Goal: Navigation & Orientation: Find specific page/section

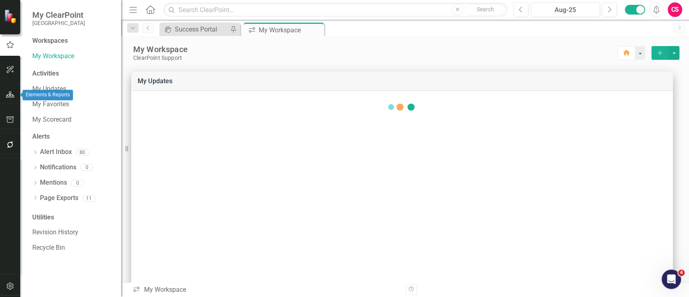
click at [13, 92] on icon "button" at bounding box center [10, 94] width 8 height 6
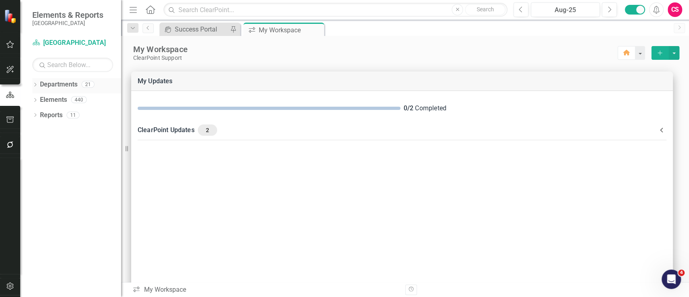
click at [34, 83] on icon "Dropdown" at bounding box center [35, 85] width 6 height 4
click at [38, 102] on div "Dropdown" at bounding box center [39, 99] width 6 height 7
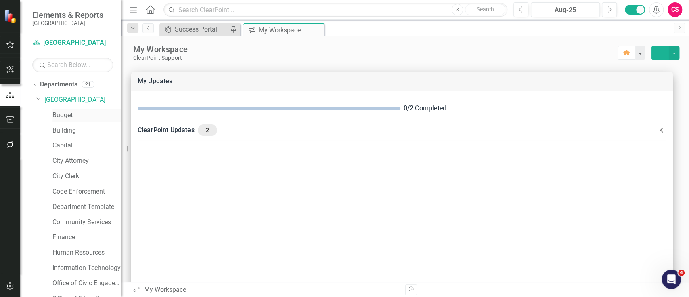
click at [61, 118] on link "Budget" at bounding box center [86, 115] width 69 height 9
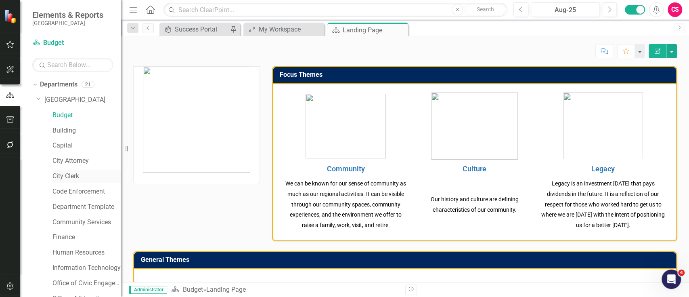
click at [61, 173] on link "City Clerk" at bounding box center [86, 176] width 69 height 9
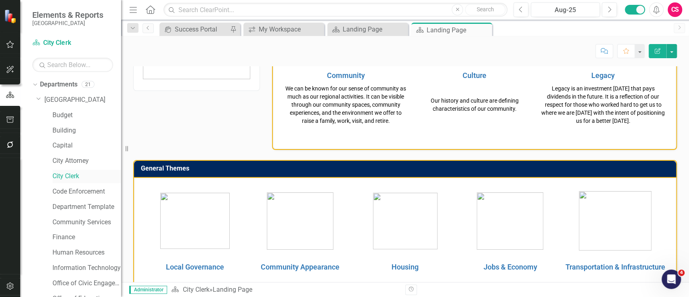
scroll to position [233, 0]
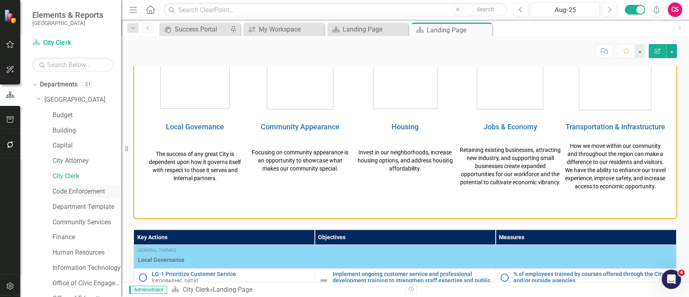
click at [71, 189] on link "Code Enforcement" at bounding box center [86, 191] width 69 height 9
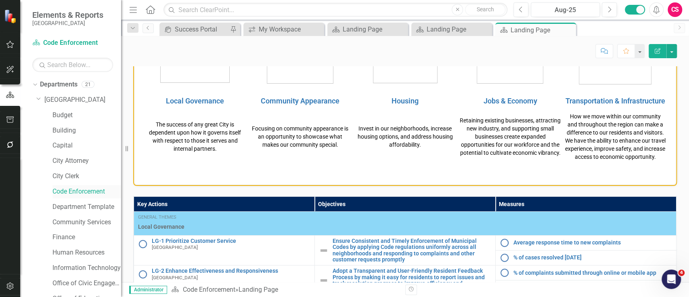
scroll to position [261, 0]
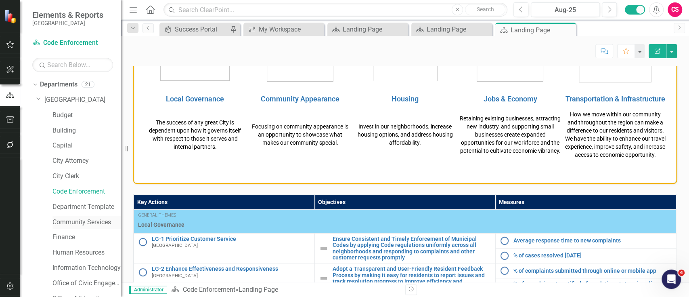
click at [78, 219] on link "Community Services" at bounding box center [86, 222] width 69 height 9
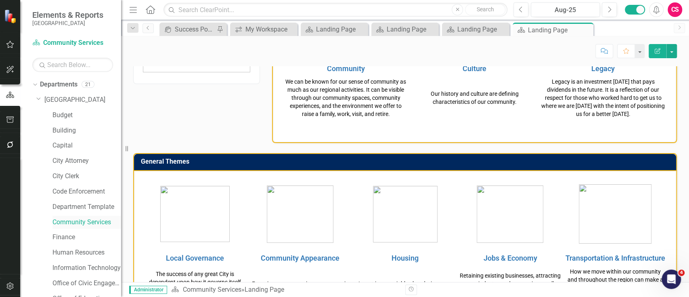
scroll to position [211, 0]
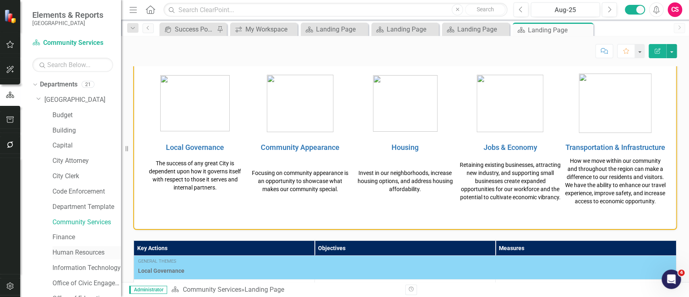
click at [77, 246] on div "Human Resources" at bounding box center [86, 252] width 69 height 13
click at [75, 249] on link "Human Resources" at bounding box center [86, 252] width 69 height 9
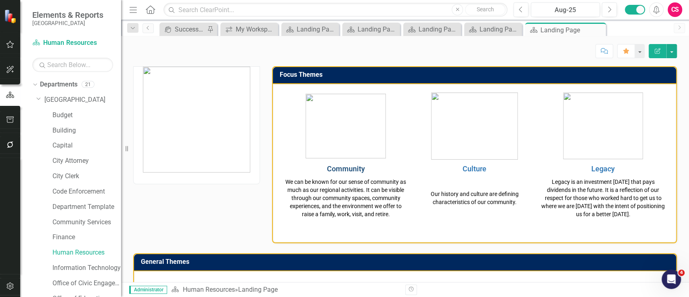
click at [341, 166] on link "Community" at bounding box center [346, 168] width 38 height 8
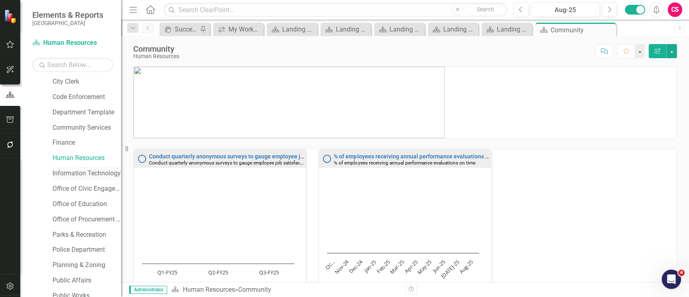
scroll to position [95, 0]
click at [71, 231] on link "Parks & Recreation" at bounding box center [86, 233] width 69 height 9
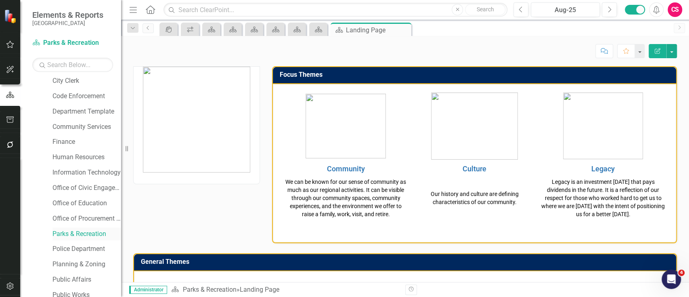
scroll to position [194, 0]
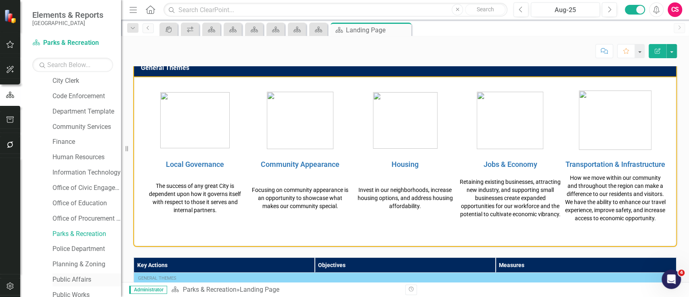
click at [73, 273] on div "Public Affairs" at bounding box center [86, 279] width 69 height 13
click at [76, 278] on link "Public Affairs" at bounding box center [86, 279] width 69 height 9
